Goal: Task Accomplishment & Management: Manage account settings

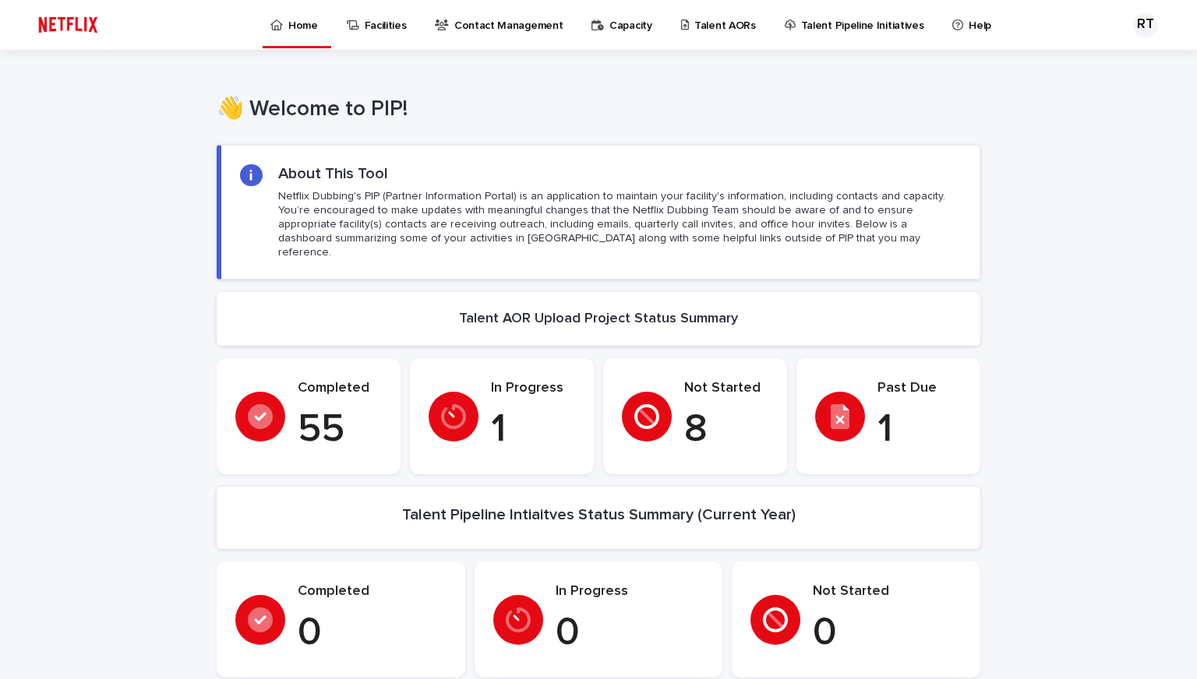
click at [395, 23] on p "Facilities" at bounding box center [386, 16] width 42 height 33
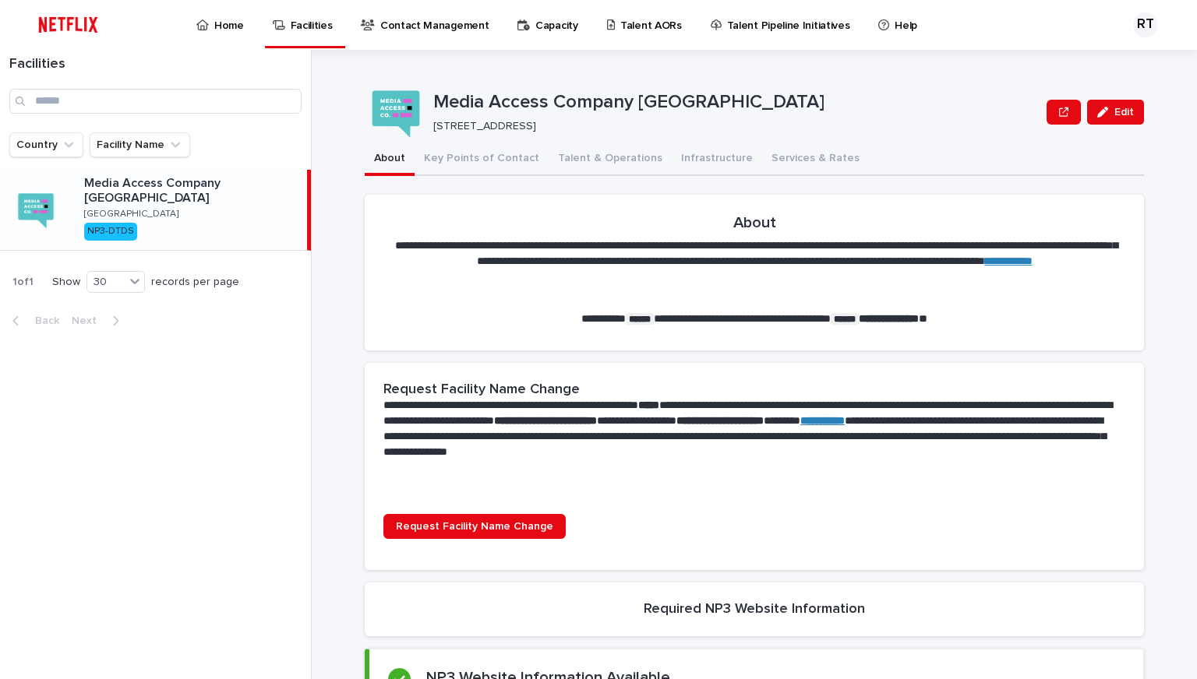
click at [457, 23] on p "Contact Management" at bounding box center [434, 16] width 108 height 33
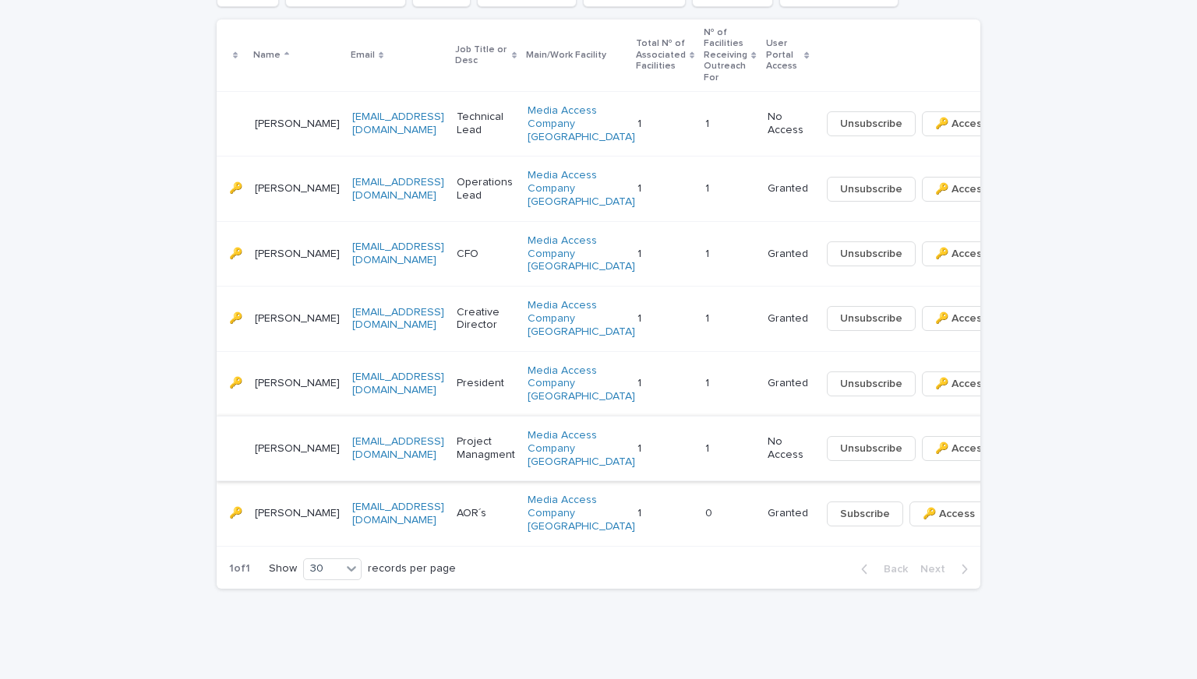
scroll to position [0, 143]
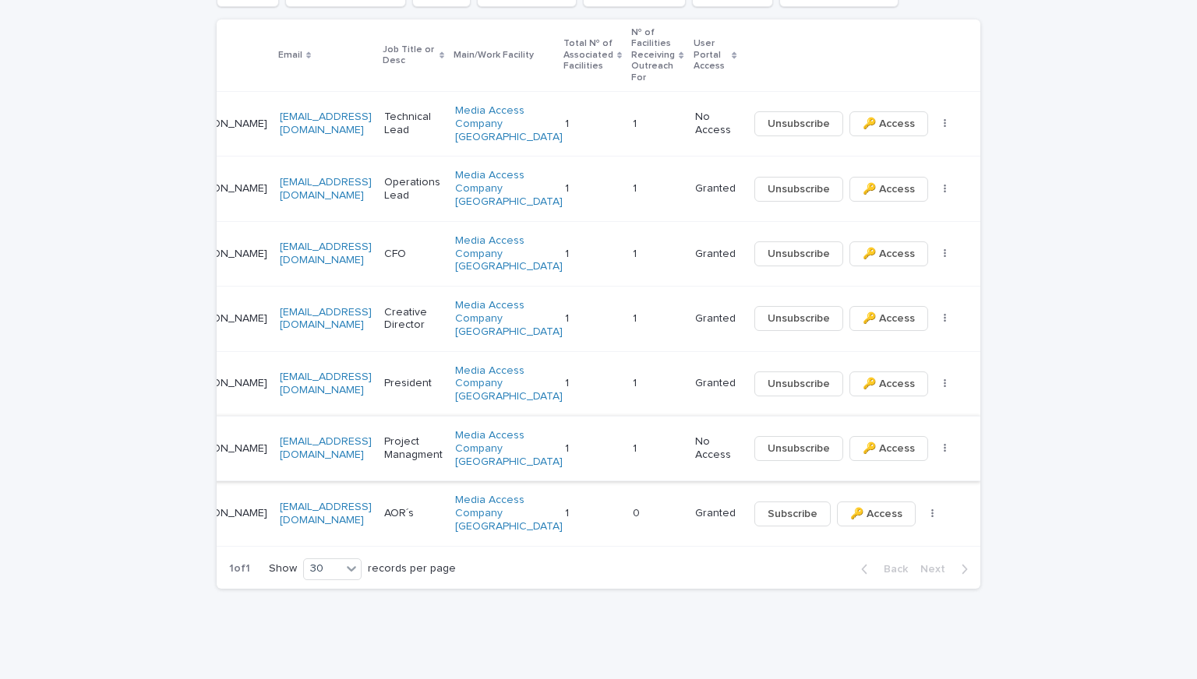
click at [870, 441] on span "🔑 Access" at bounding box center [889, 449] width 52 height 16
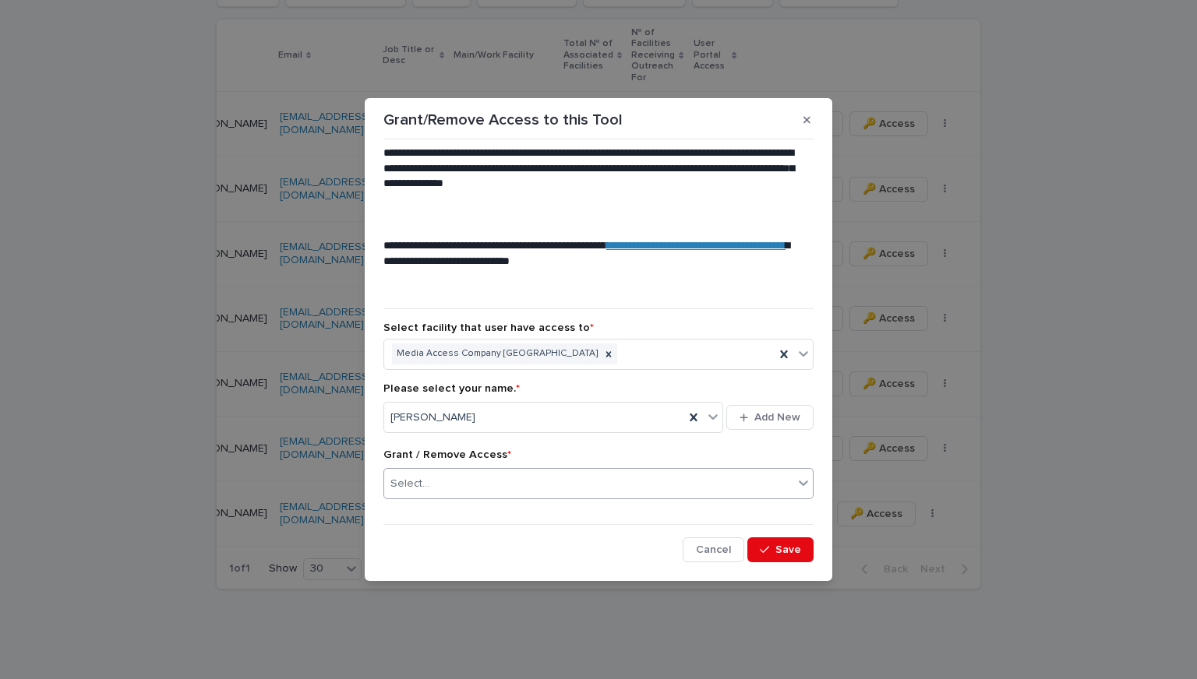
click at [796, 491] on icon at bounding box center [804, 483] width 16 height 16
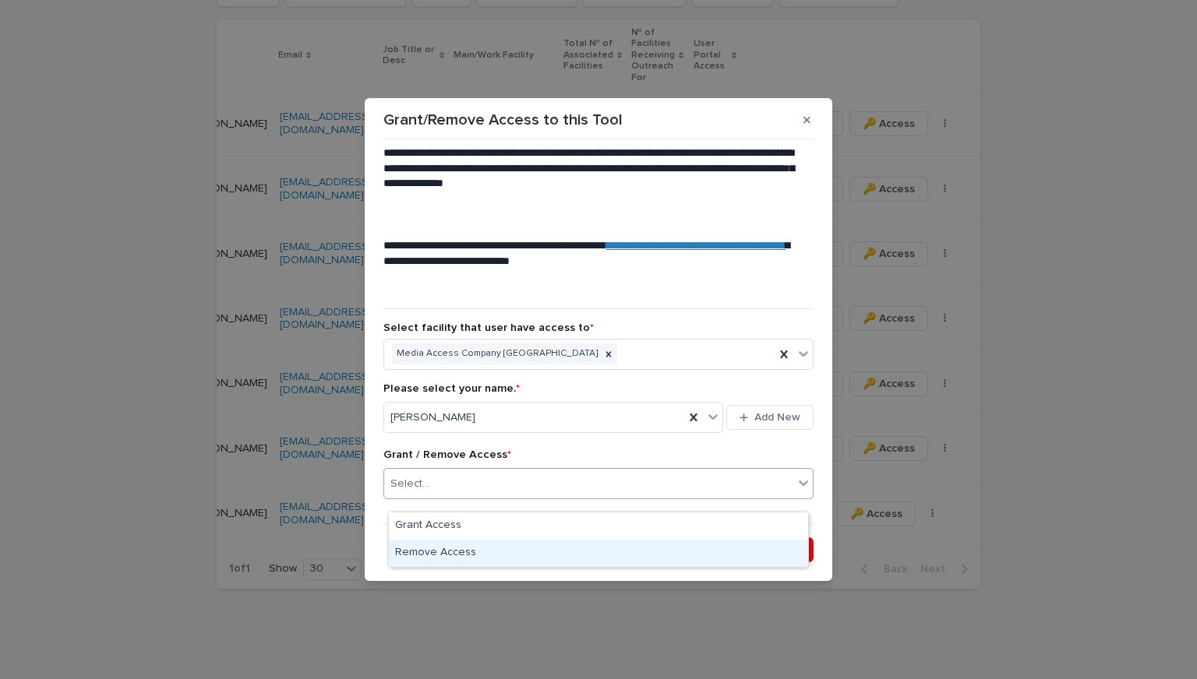
click at [512, 553] on div "Remove Access" at bounding box center [598, 553] width 419 height 27
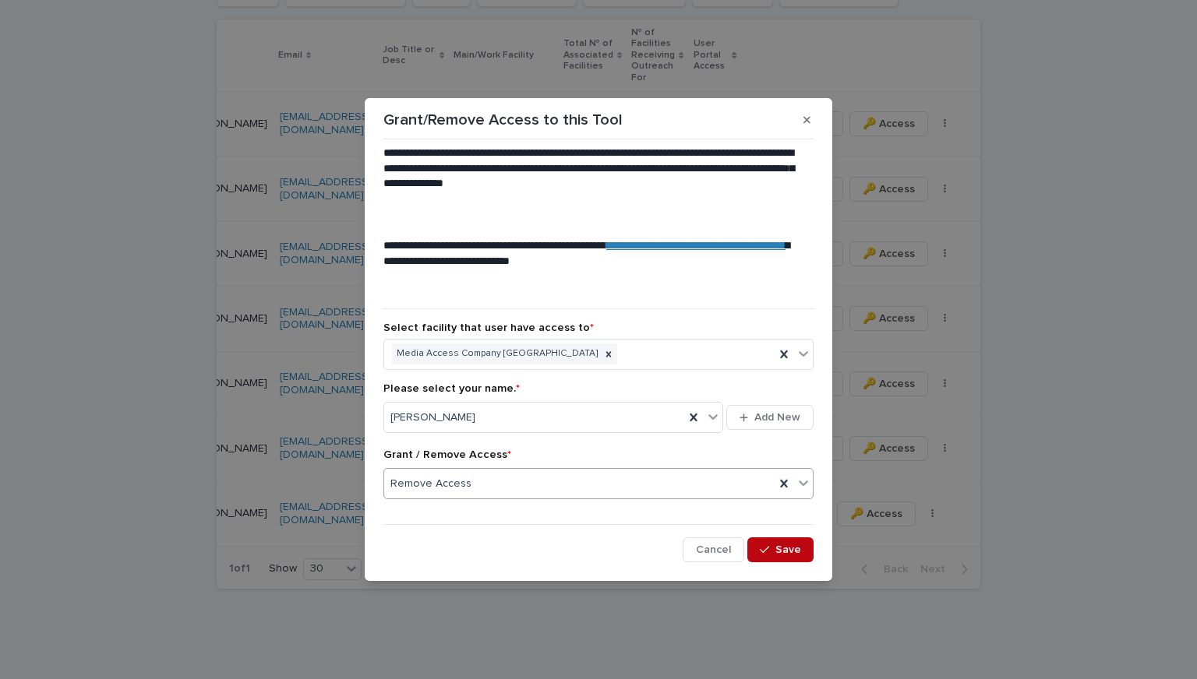
click at [760, 556] on div "button" at bounding box center [768, 550] width 16 height 11
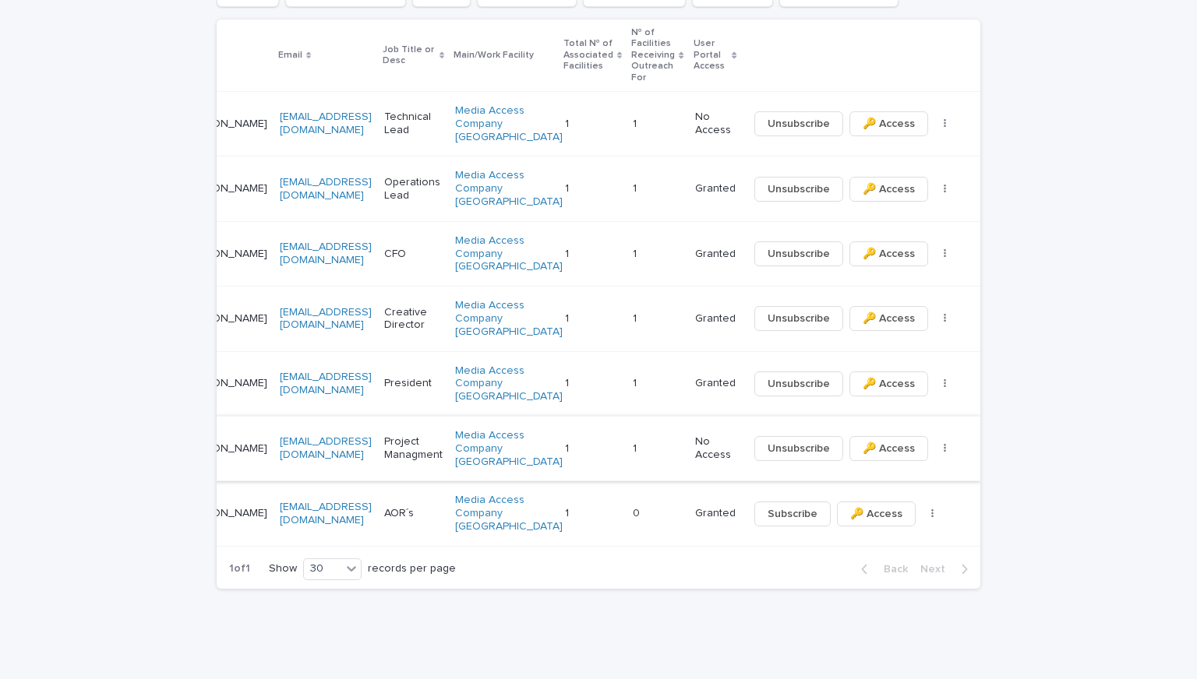
click at [934, 443] on button "button" at bounding box center [945, 448] width 22 height 11
click at [895, 677] on span "⤫ Delete" at bounding box center [872, 685] width 47 height 16
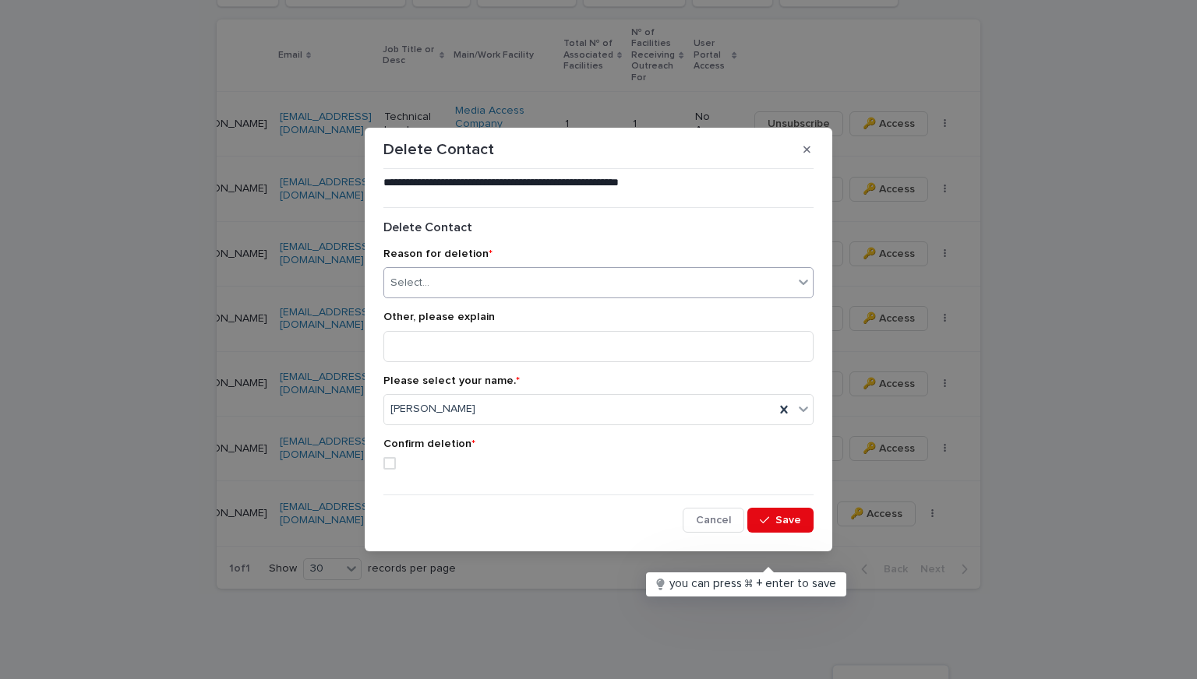
click at [796, 274] on icon at bounding box center [804, 282] width 16 height 16
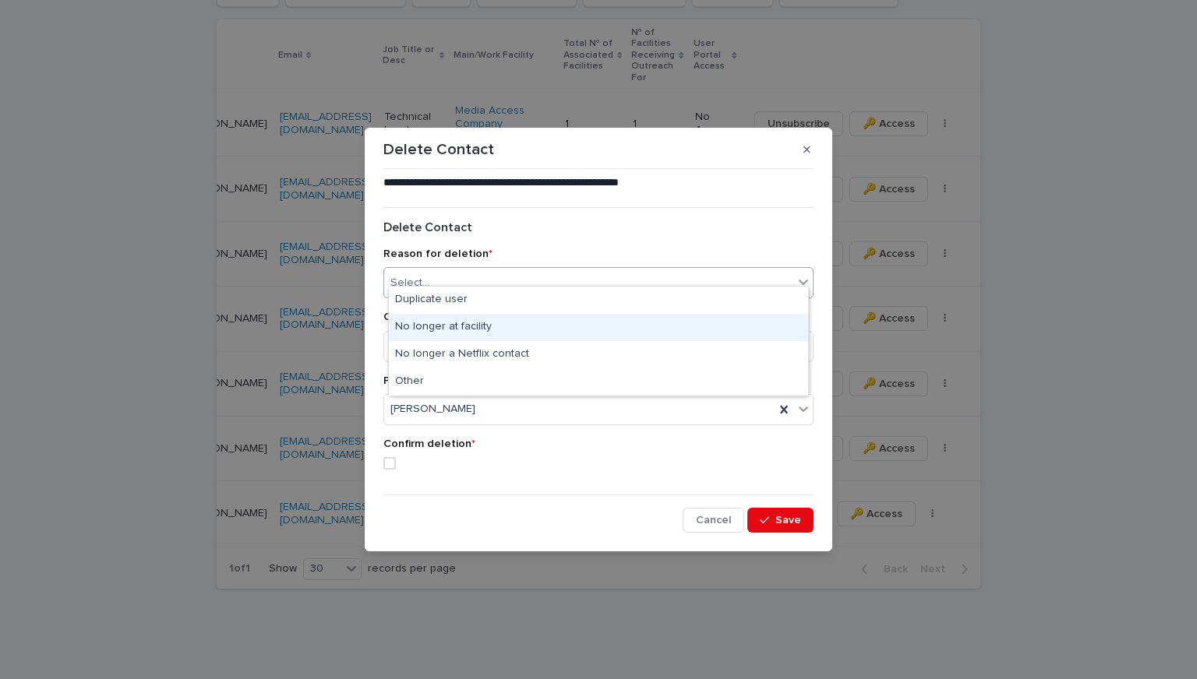
click at [615, 323] on div "No longer at facility" at bounding box center [598, 327] width 419 height 27
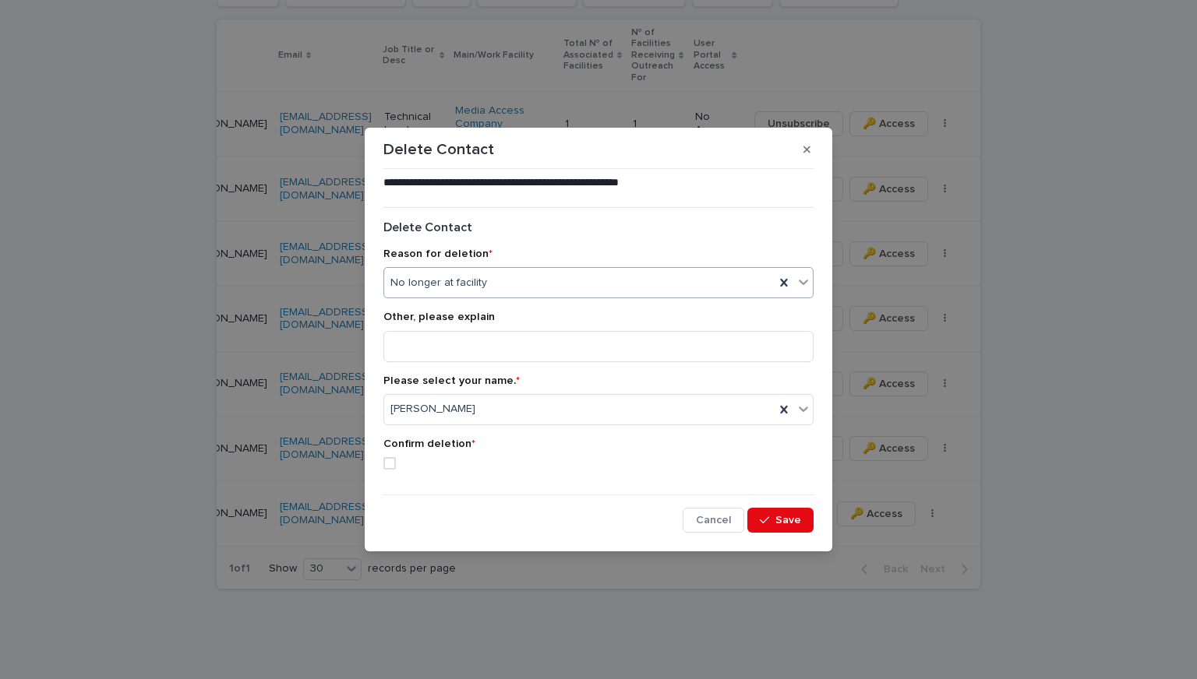
click at [396, 470] on span at bounding box center [389, 463] width 12 height 12
click at [794, 533] on button "Save" at bounding box center [780, 520] width 66 height 25
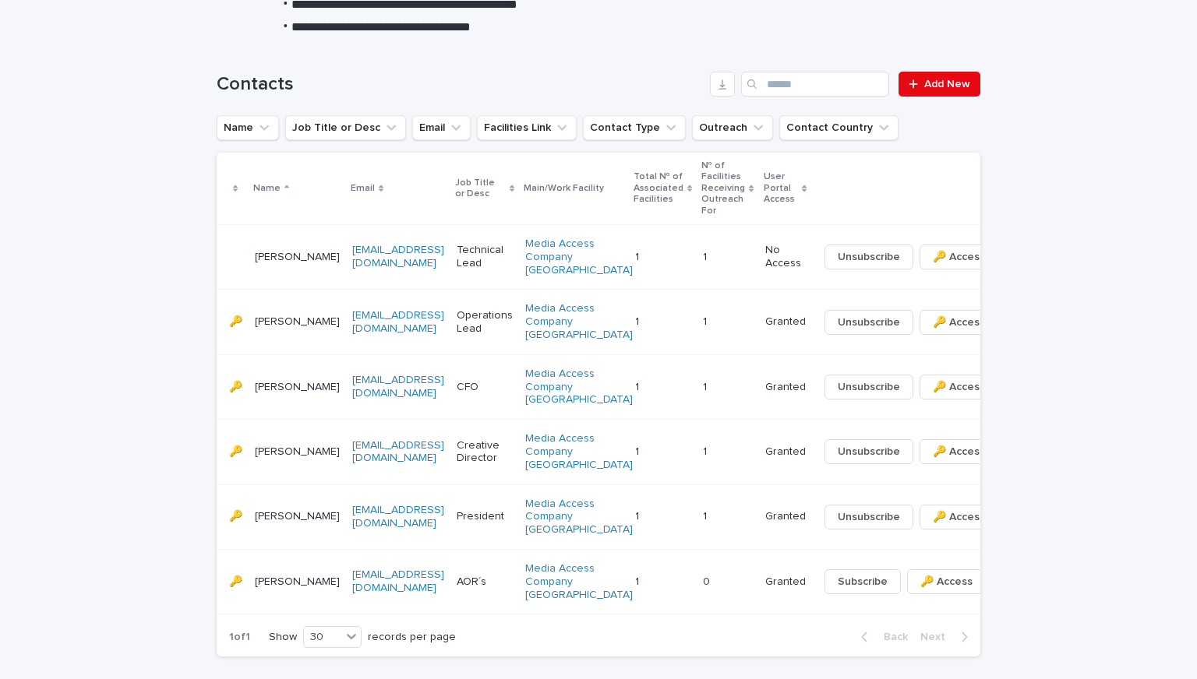
scroll to position [0, 0]
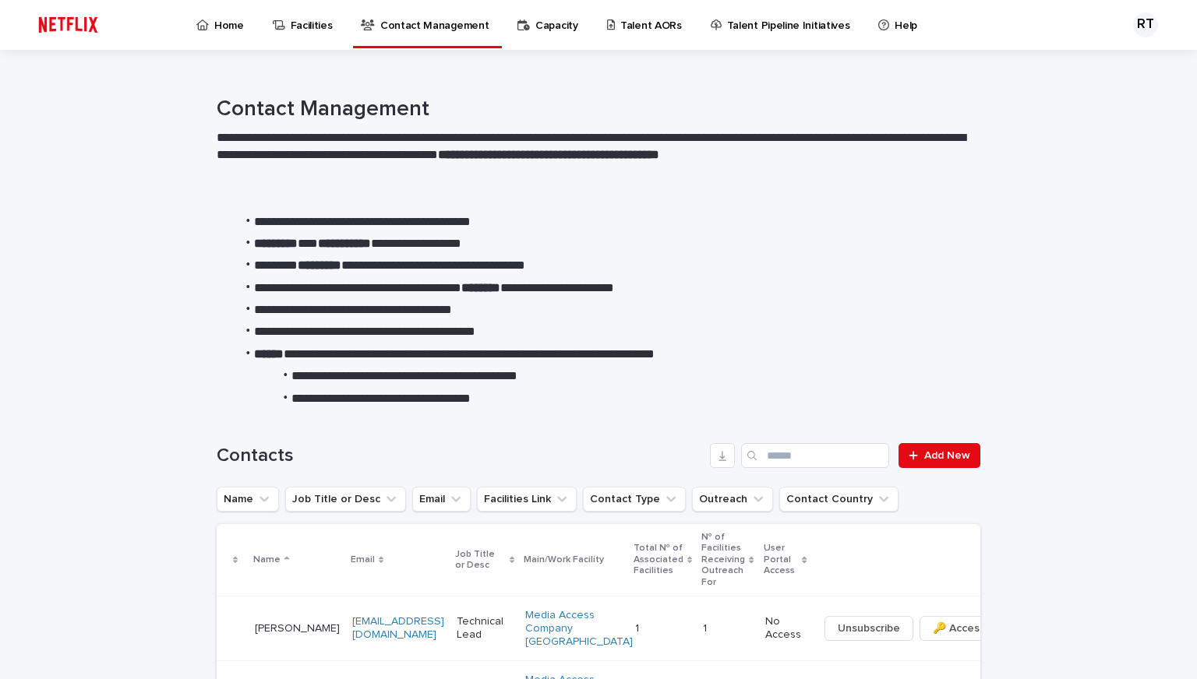
click at [326, 19] on p "Facilities" at bounding box center [312, 16] width 42 height 33
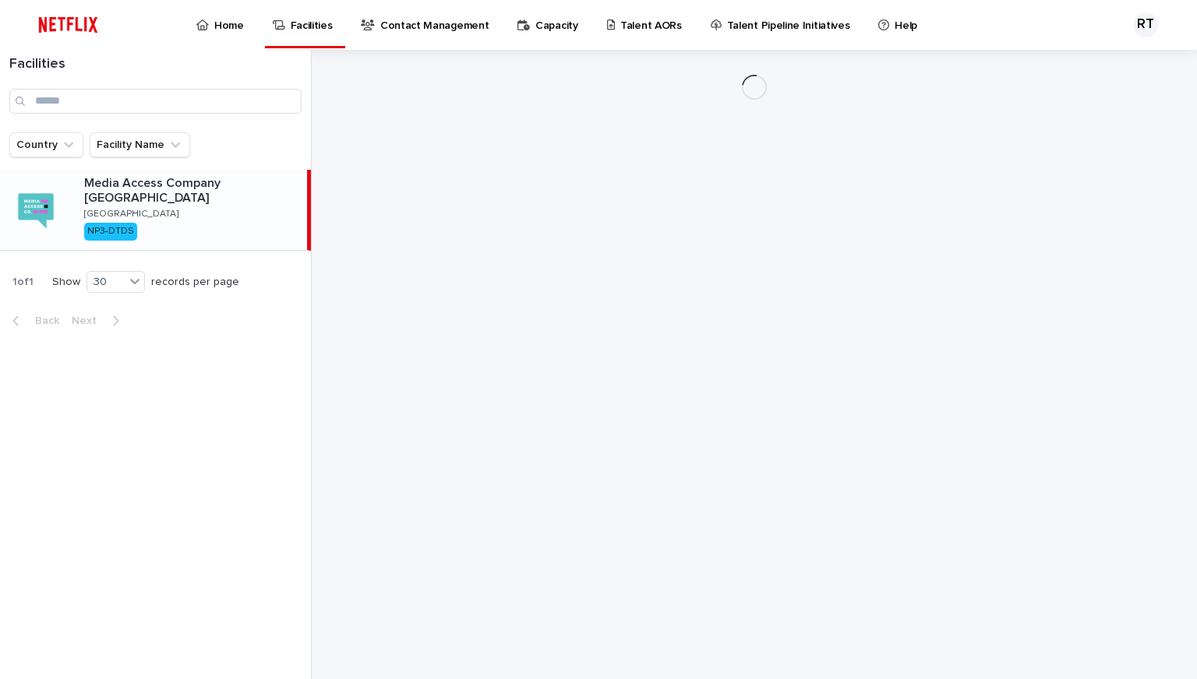
click at [237, 27] on p "Home" at bounding box center [229, 16] width 30 height 33
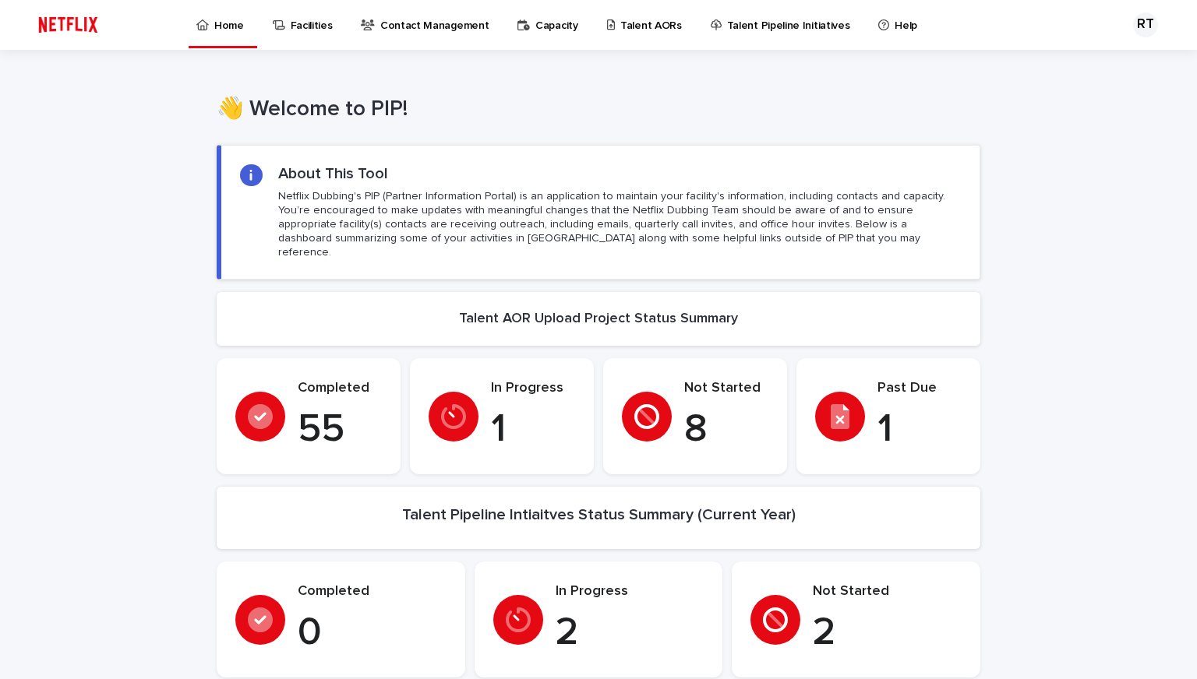
click at [330, 30] on p "Facilities" at bounding box center [312, 16] width 42 height 33
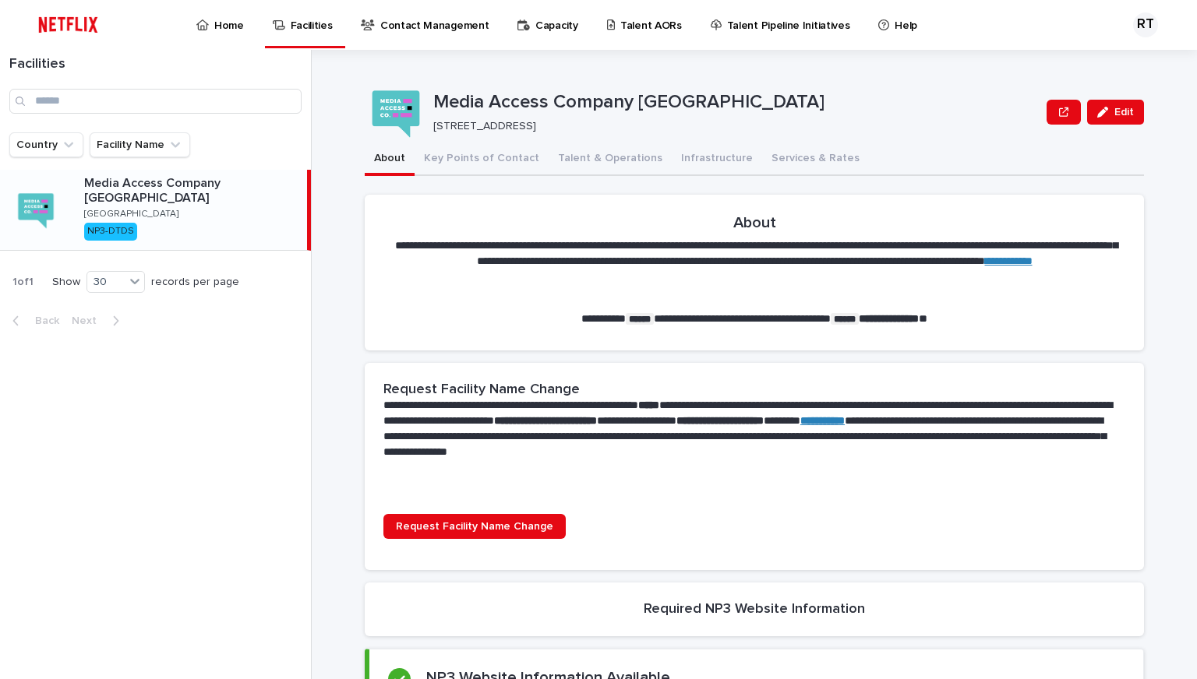
click at [222, 26] on p "Home" at bounding box center [229, 16] width 30 height 33
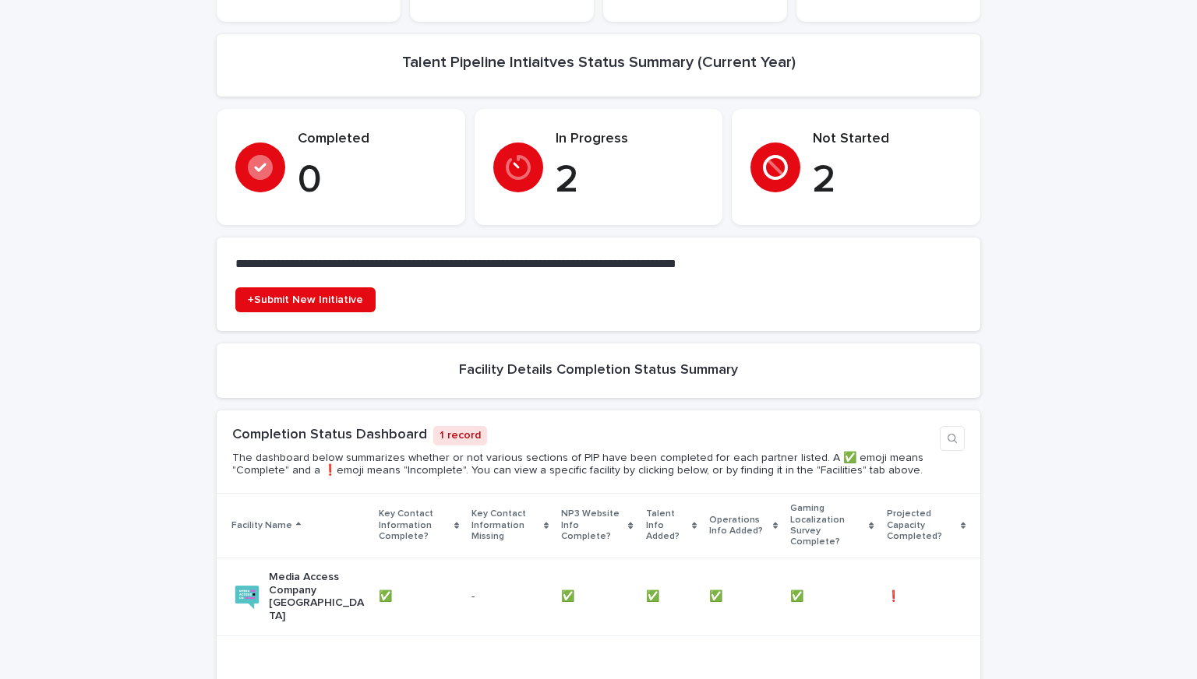
scroll to position [528, 0]
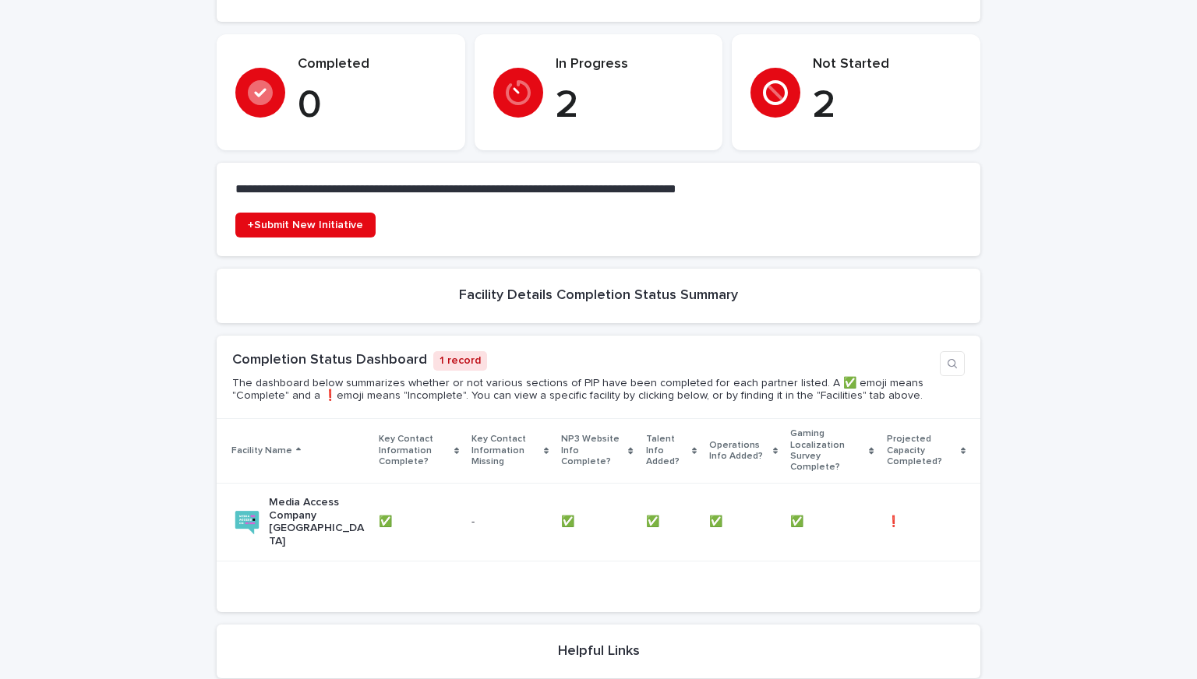
click at [813, 129] on div "Not Started 2" at bounding box center [855, 92] width 211 height 73
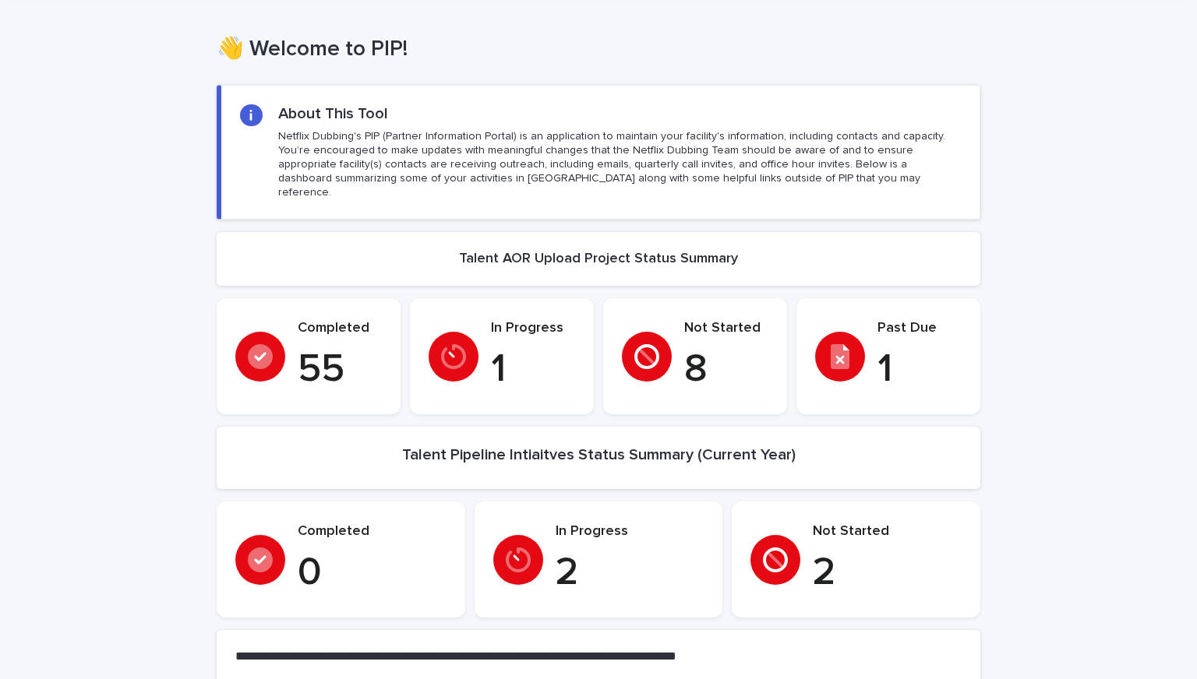
scroll to position [0, 0]
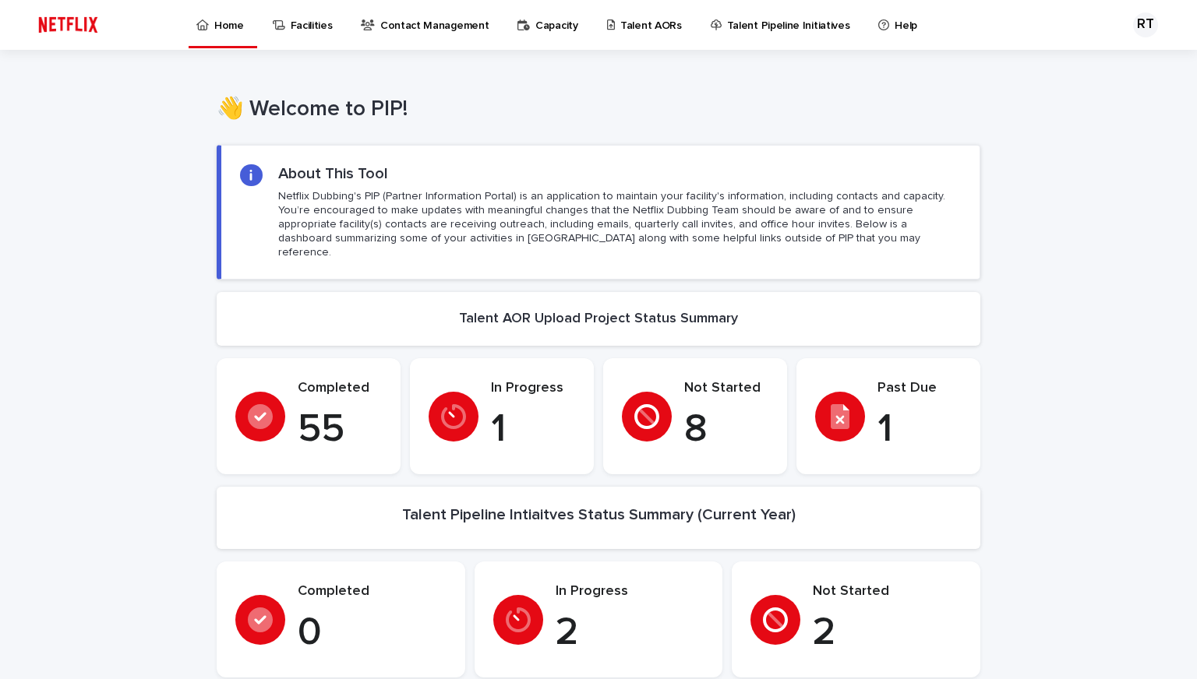
click at [506, 86] on div "👋 Welcome to PIP! •••" at bounding box center [598, 89] width 1197 height 79
